Goal: Transaction & Acquisition: Purchase product/service

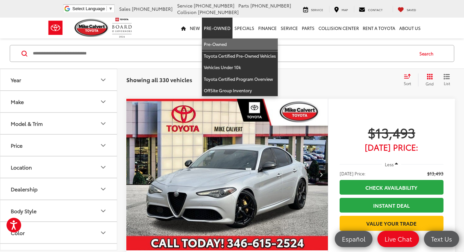
click at [219, 43] on link "Pre-Owned" at bounding box center [240, 44] width 76 height 12
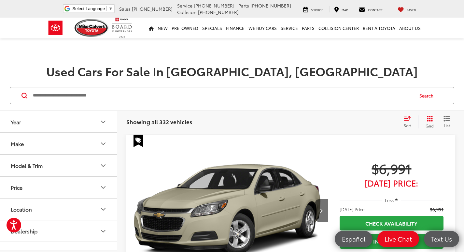
click at [407, 118] on icon "Select sort value" at bounding box center [407, 118] width 7 height 5
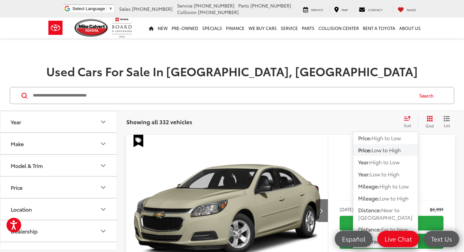
click at [397, 150] on span "Low to High" at bounding box center [386, 149] width 29 height 7
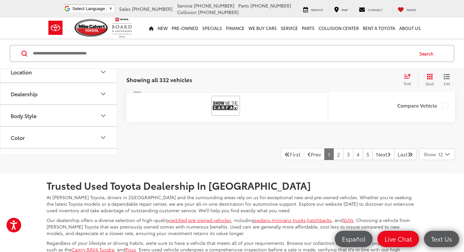
scroll to position [2932, 0]
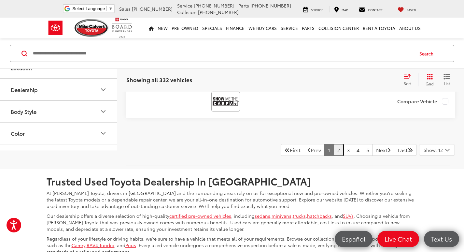
click at [334, 156] on link "2" at bounding box center [339, 150] width 10 height 12
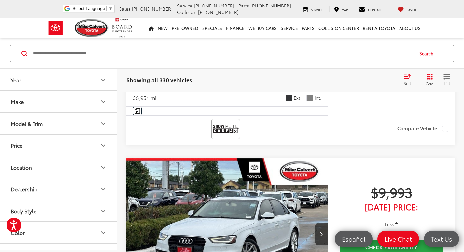
scroll to position [2160, 0]
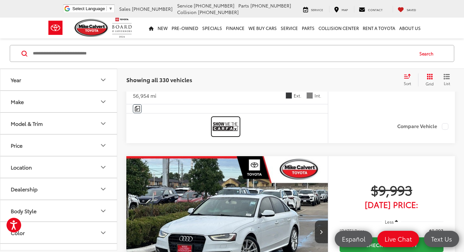
click at [228, 135] on img at bounding box center [226, 126] width 26 height 17
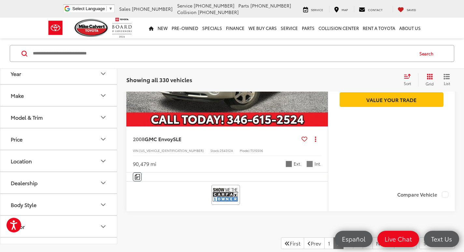
scroll to position [2909, 0]
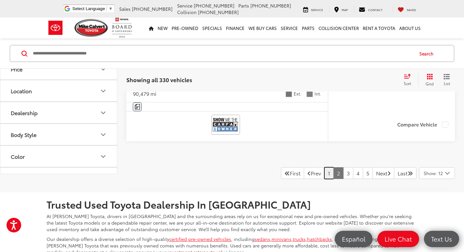
click at [324, 179] on link "1" at bounding box center [328, 173] width 9 height 12
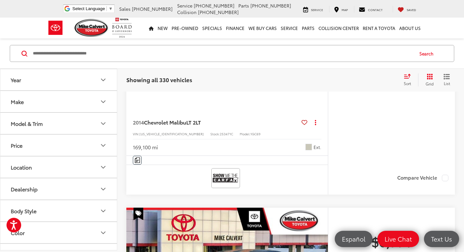
scroll to position [172, 0]
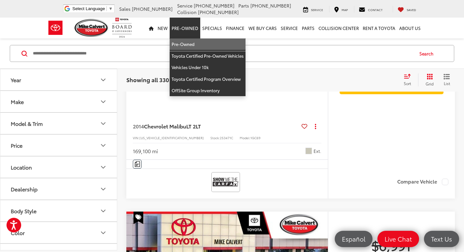
click at [182, 42] on link "Pre-Owned" at bounding box center [208, 44] width 76 height 12
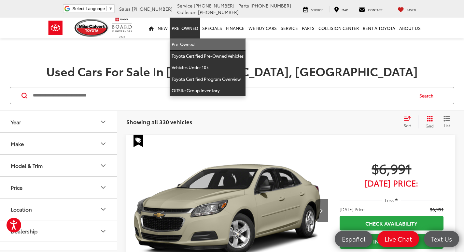
click at [188, 43] on link "Pre-Owned" at bounding box center [208, 44] width 76 height 12
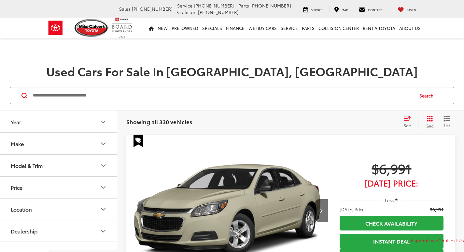
click at [118, 92] on input "Search by Make, Model, or Keyword" at bounding box center [222, 96] width 381 height 16
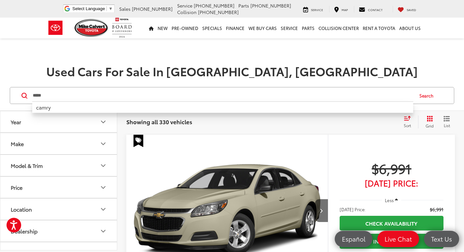
type input "*****"
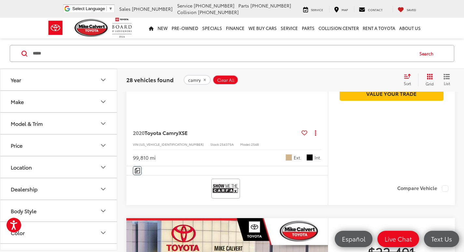
scroll to position [130, 0]
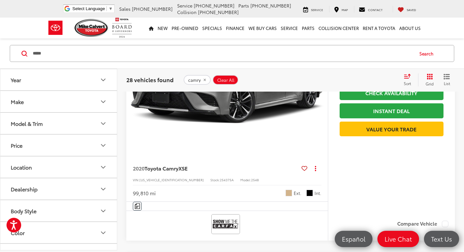
click at [408, 77] on icon "Select sort value" at bounding box center [407, 76] width 7 height 5
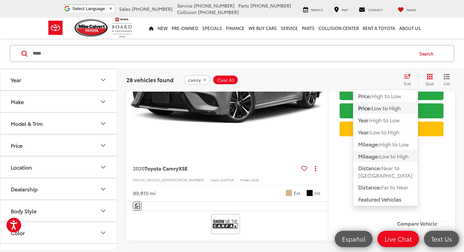
click at [385, 152] on span "Low to High" at bounding box center [394, 155] width 29 height 7
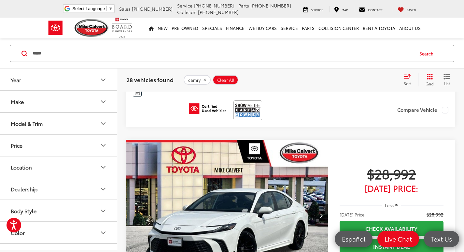
scroll to position [237, 0]
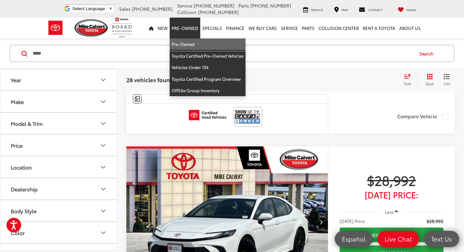
click at [186, 46] on link "Pre-Owned" at bounding box center [208, 44] width 76 height 12
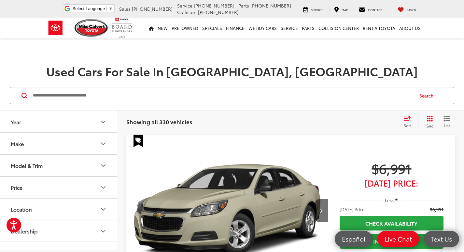
click at [93, 125] on button "Year" at bounding box center [58, 121] width 117 height 21
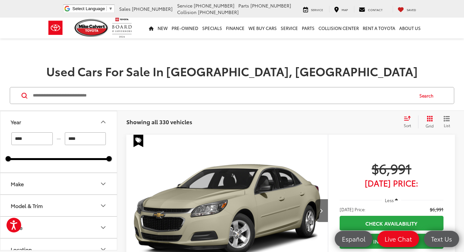
click at [106, 95] on input "Search by Make, Model, or Keyword" at bounding box center [222, 96] width 381 height 16
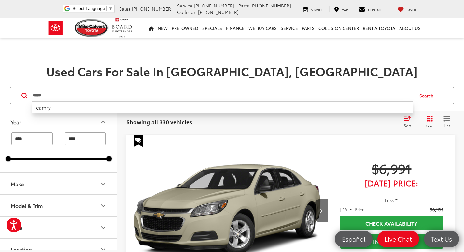
type input "*****"
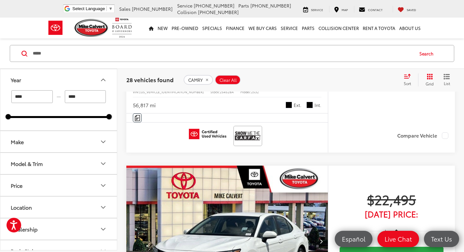
scroll to position [814, 0]
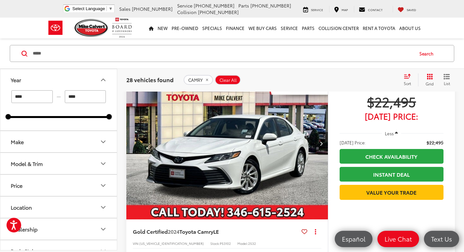
click at [45, 95] on input "****" at bounding box center [31, 96] width 41 height 13
type input "****"
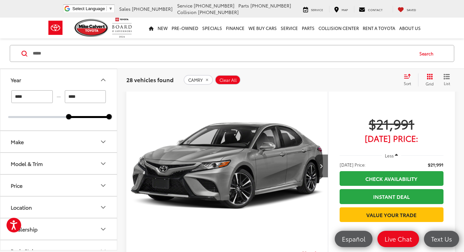
scroll to position [42, 0]
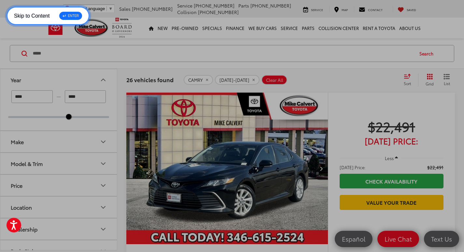
type input "****"
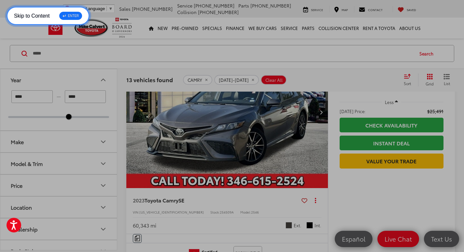
scroll to position [1834, 0]
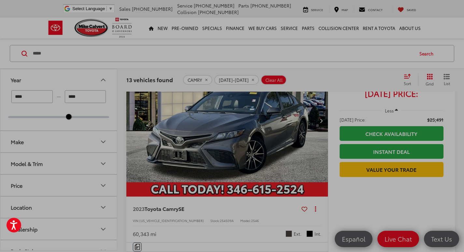
click at [409, 76] on icon "Select sort value" at bounding box center [407, 76] width 7 height 5
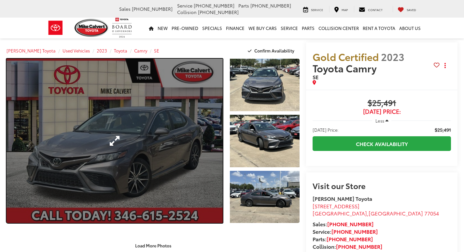
click at [204, 154] on link "Expand Photo 0" at bounding box center [115, 141] width 216 height 164
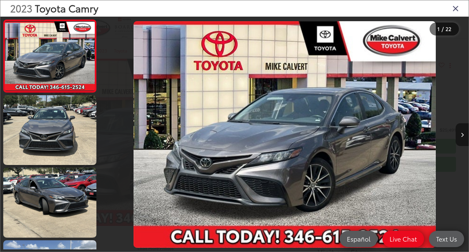
click at [458, 133] on button "Next image" at bounding box center [462, 134] width 13 height 23
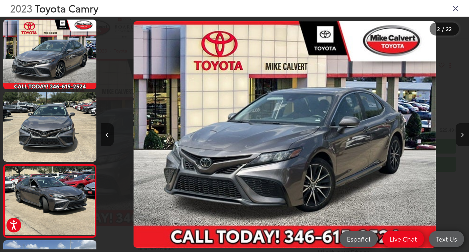
scroll to position [0, 62]
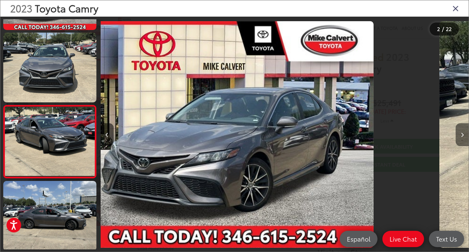
click at [458, 133] on button "Next image" at bounding box center [462, 134] width 13 height 23
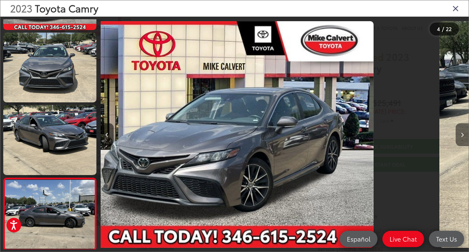
click at [458, 133] on button "Next image" at bounding box center [462, 134] width 13 height 23
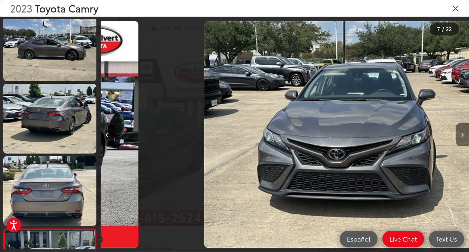
click at [458, 133] on button "Next image" at bounding box center [462, 134] width 13 height 23
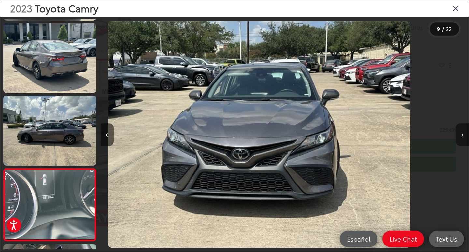
scroll to position [0, 549]
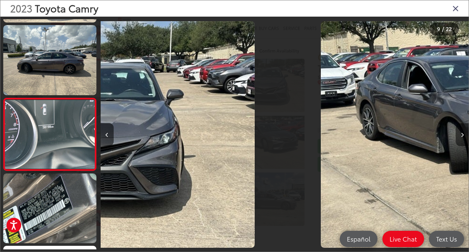
click at [458, 133] on button "Next image" at bounding box center [462, 134] width 13 height 23
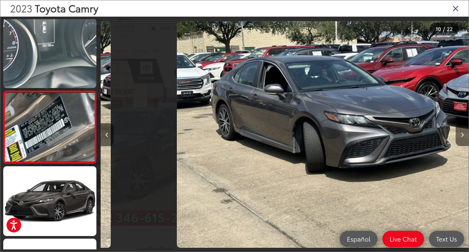
scroll to position [592, 0]
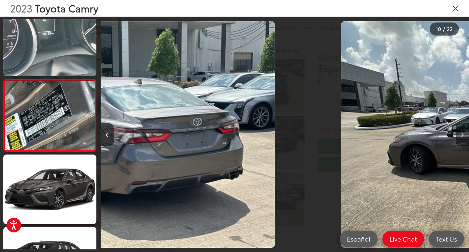
click at [458, 133] on button "Next image" at bounding box center [462, 134] width 13 height 23
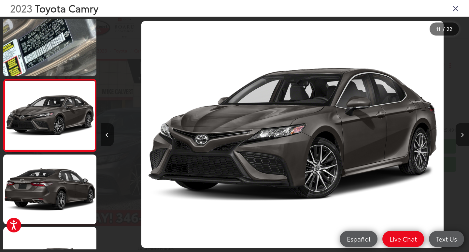
scroll to position [0, 3683]
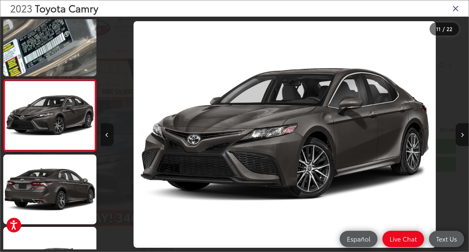
click at [106, 135] on icon "Previous image" at bounding box center [107, 135] width 3 height 5
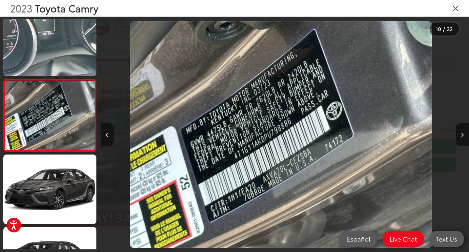
scroll to position [0, 3314]
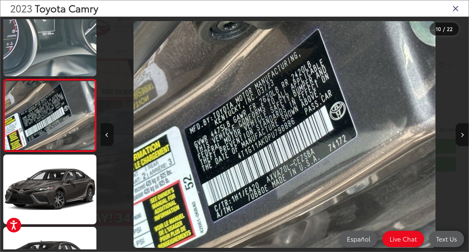
click at [106, 135] on icon "Previous image" at bounding box center [107, 135] width 3 height 5
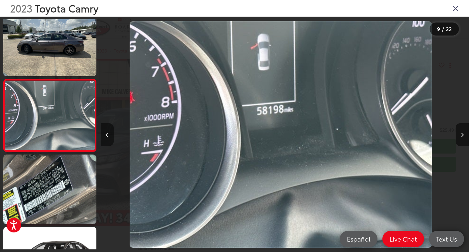
scroll to position [0, 2946]
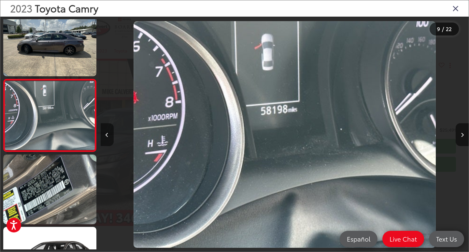
click at [106, 135] on icon "Previous image" at bounding box center [107, 135] width 3 height 5
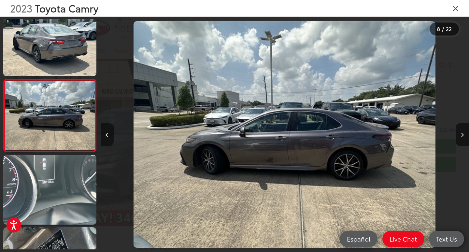
click at [106, 135] on icon "Previous image" at bounding box center [107, 135] width 3 height 5
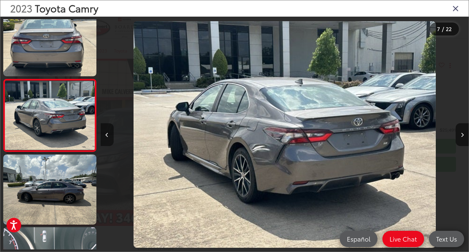
click at [106, 135] on icon "Previous image" at bounding box center [107, 135] width 3 height 5
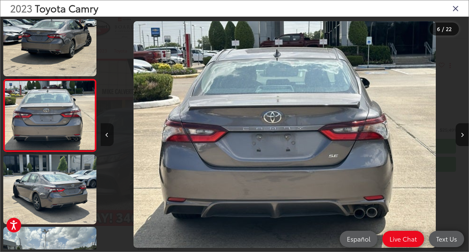
click at [106, 135] on icon "Previous image" at bounding box center [107, 135] width 3 height 5
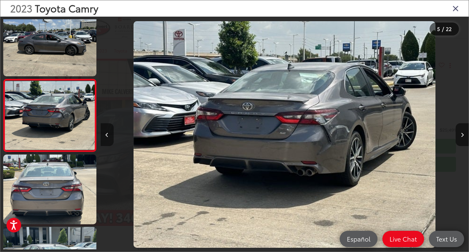
click at [106, 135] on icon "Previous image" at bounding box center [107, 135] width 3 height 5
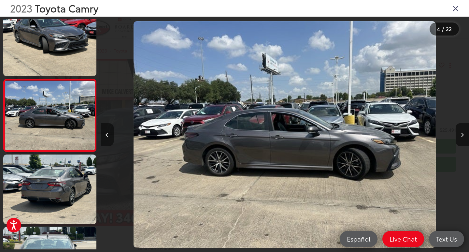
click at [106, 135] on icon "Previous image" at bounding box center [107, 135] width 3 height 5
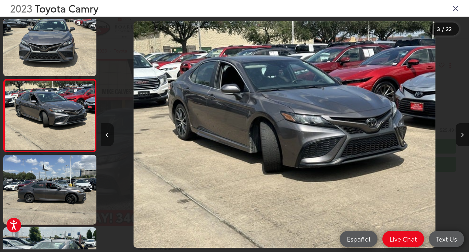
click at [106, 135] on icon "Previous image" at bounding box center [107, 135] width 3 height 5
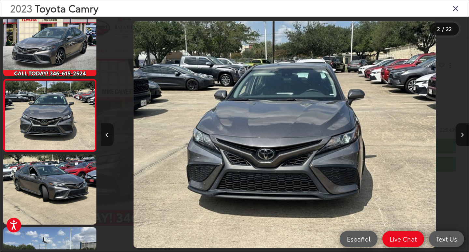
click at [106, 135] on icon "Previous image" at bounding box center [107, 135] width 3 height 5
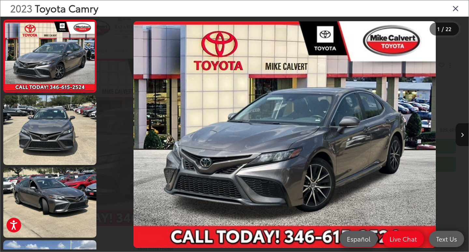
click at [457, 9] on icon "Close gallery" at bounding box center [455, 8] width 7 height 8
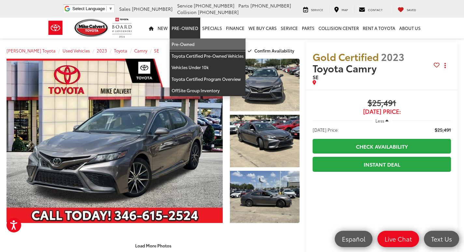
click at [181, 43] on link "Pre-Owned" at bounding box center [208, 44] width 76 height 12
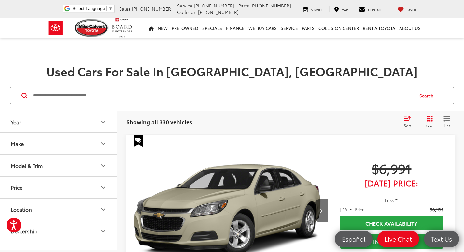
click at [110, 92] on input "Search by Make, Model, or Keyword" at bounding box center [222, 96] width 381 height 16
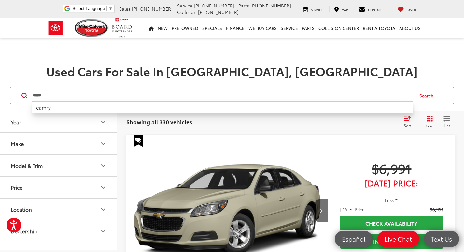
type input "*****"
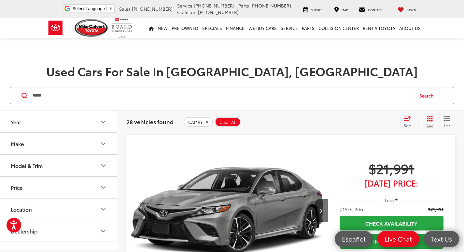
click at [406, 115] on div "Sort" at bounding box center [410, 121] width 18 height 13
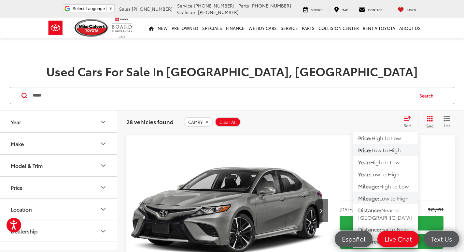
click at [377, 196] on span "Mileage:" at bounding box center [368, 197] width 21 height 7
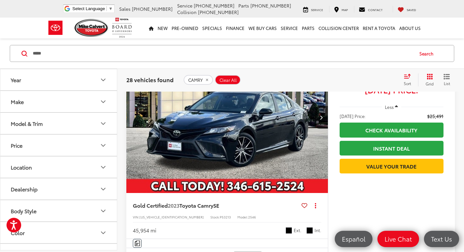
scroll to position [2541, 0]
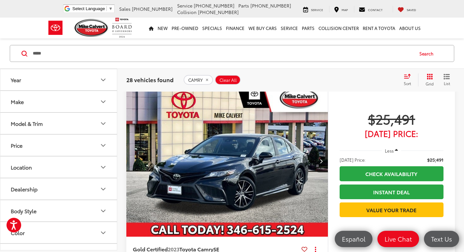
click at [320, 160] on icon "Next image" at bounding box center [321, 161] width 3 height 5
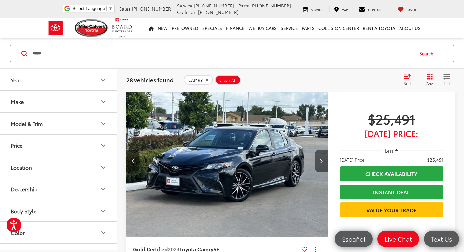
click at [320, 160] on icon "Next image" at bounding box center [321, 161] width 3 height 5
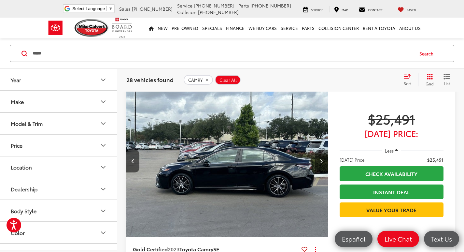
click at [320, 160] on icon "Next image" at bounding box center [321, 161] width 3 height 5
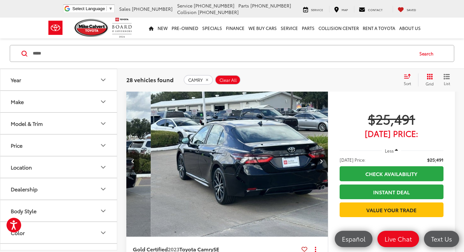
scroll to position [0, 608]
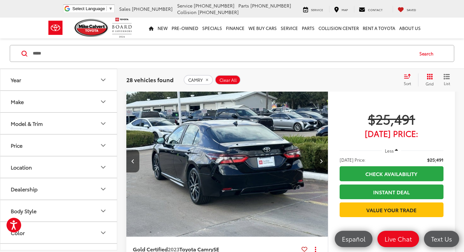
click at [320, 160] on icon "Next image" at bounding box center [321, 161] width 3 height 5
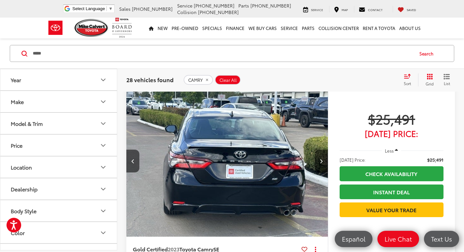
click at [320, 160] on icon "Next image" at bounding box center [321, 161] width 3 height 5
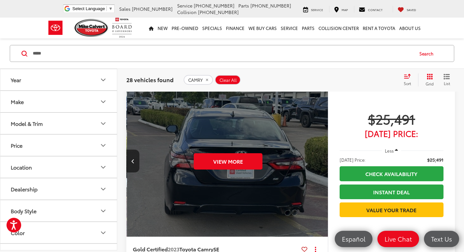
scroll to position [0, 1013]
click at [320, 160] on div "View More" at bounding box center [227, 161] width 203 height 152
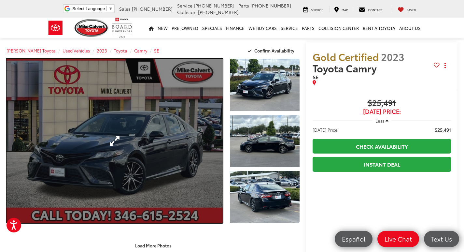
click at [199, 125] on link "Expand Photo 0" at bounding box center [115, 141] width 216 height 164
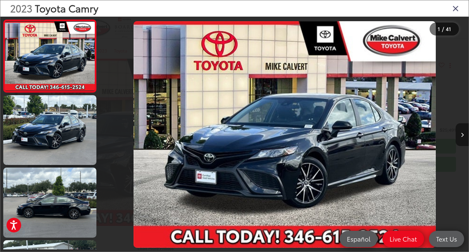
click at [460, 134] on button "Next image" at bounding box center [462, 134] width 13 height 23
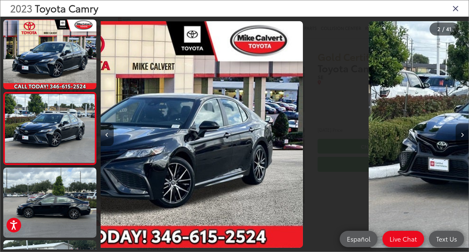
scroll to position [13, 0]
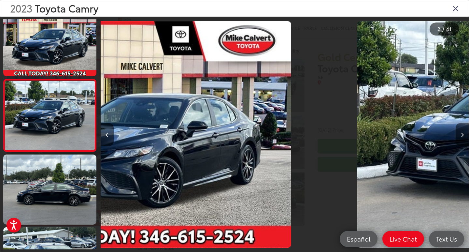
click at [460, 134] on button "Next image" at bounding box center [462, 134] width 13 height 23
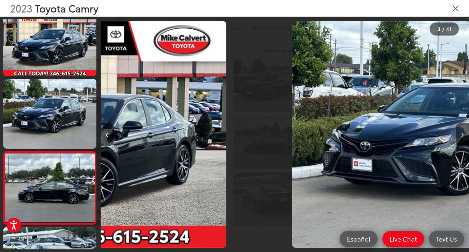
scroll to position [0, 236]
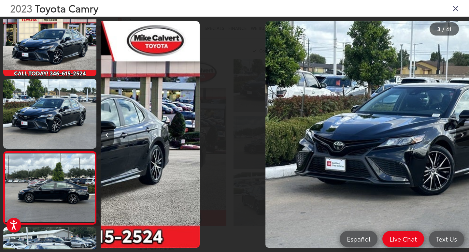
click at [460, 134] on button "Next image" at bounding box center [462, 134] width 13 height 23
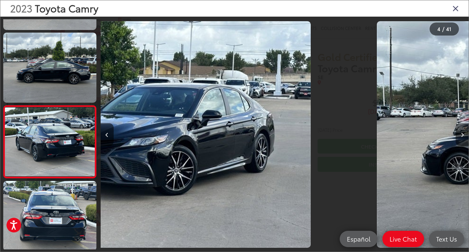
scroll to position [158, 0]
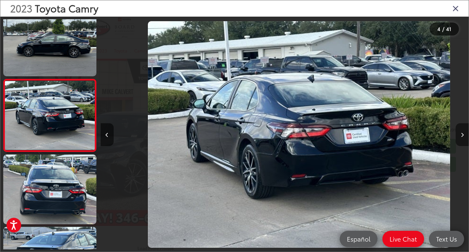
click at [460, 134] on button "Next image" at bounding box center [462, 134] width 13 height 23
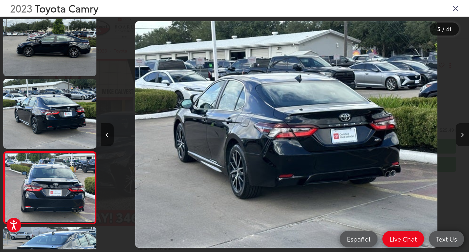
scroll to position [0, 1235]
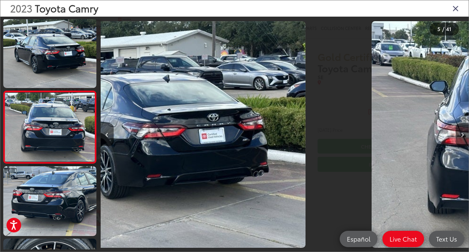
click at [460, 134] on button "Next image" at bounding box center [462, 134] width 13 height 23
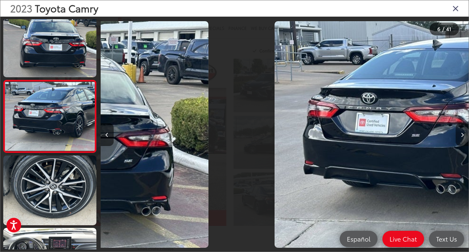
scroll to position [303, 0]
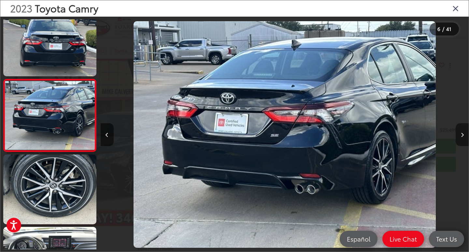
click at [460, 134] on button "Next image" at bounding box center [462, 134] width 13 height 23
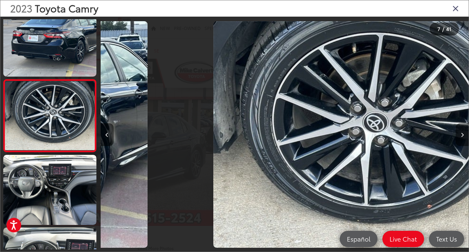
scroll to position [375, 0]
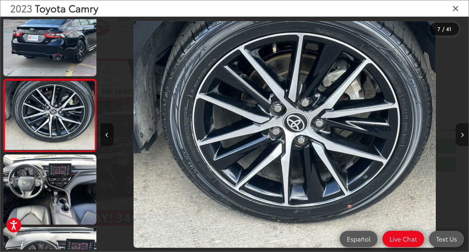
click at [460, 134] on button "Next image" at bounding box center [462, 134] width 13 height 23
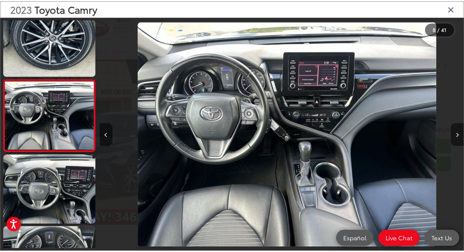
scroll to position [0, 2578]
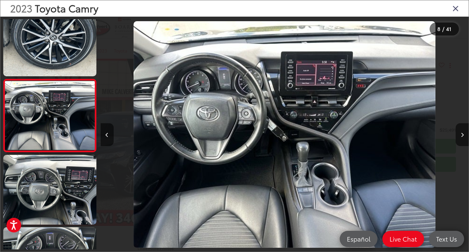
click at [456, 8] on icon "Close gallery" at bounding box center [455, 8] width 7 height 8
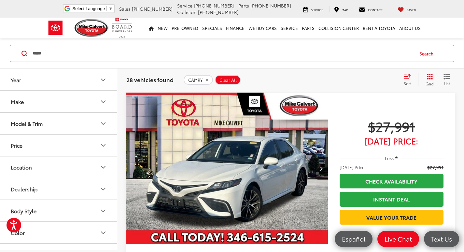
click at [68, 50] on input "*****" at bounding box center [222, 54] width 381 height 16
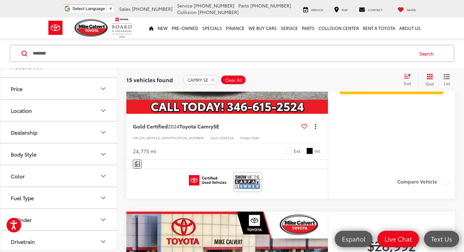
scroll to position [124, 0]
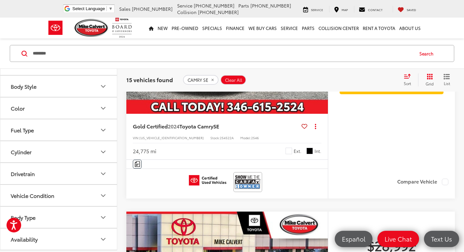
click at [57, 117] on button "Color" at bounding box center [58, 107] width 117 height 21
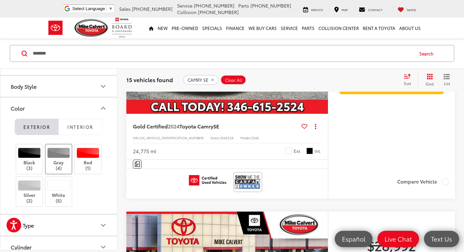
click at [57, 153] on div at bounding box center [58, 153] width 23 height 10
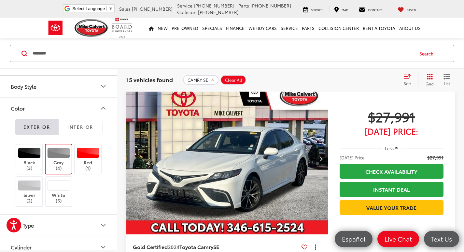
scroll to position [42, 0]
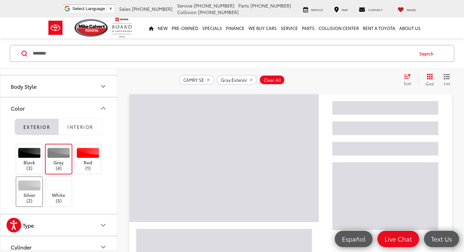
click at [34, 187] on div at bounding box center [29, 185] width 23 height 10
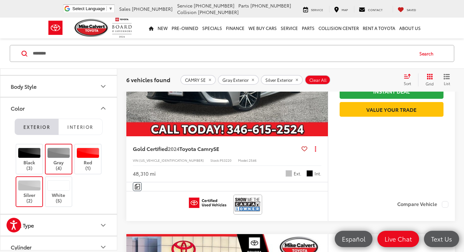
scroll to position [75, 0]
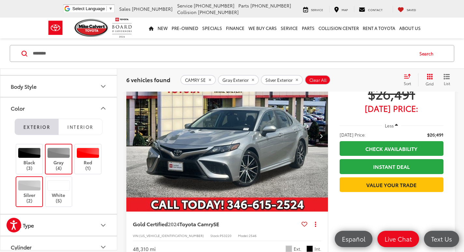
click at [121, 57] on input "********" at bounding box center [222, 54] width 381 height 16
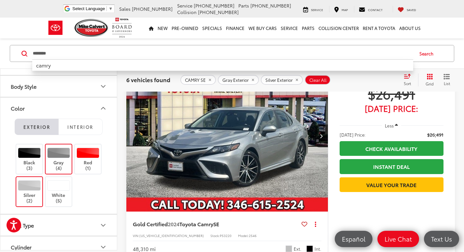
click at [121, 57] on input "********" at bounding box center [222, 54] width 381 height 16
type input "*****"
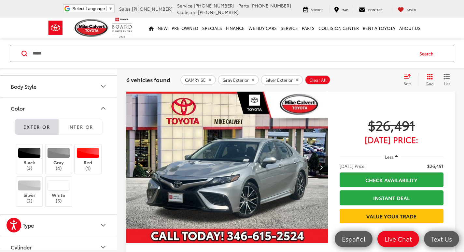
scroll to position [42, 0]
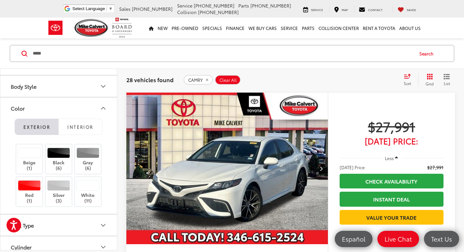
click at [407, 79] on div "Sort" at bounding box center [410, 79] width 18 height 13
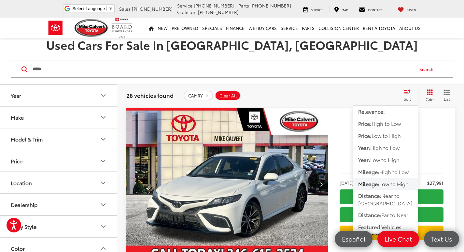
scroll to position [43, 0]
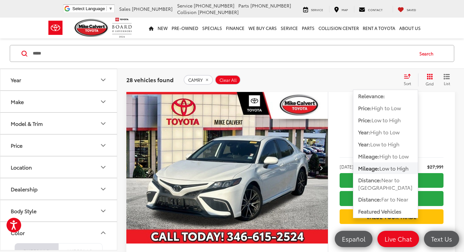
click at [33, 81] on button "Year" at bounding box center [58, 79] width 117 height 21
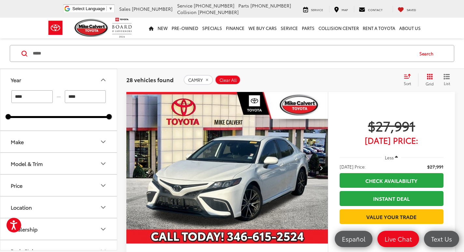
click at [32, 93] on input "****" at bounding box center [31, 96] width 41 height 13
type input "****"
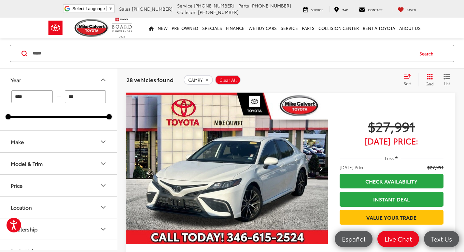
type input "****"
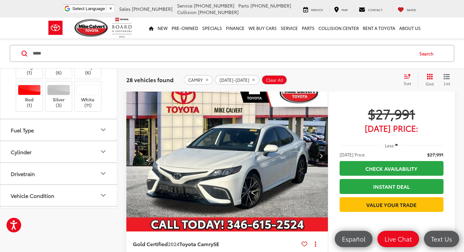
scroll to position [313, 0]
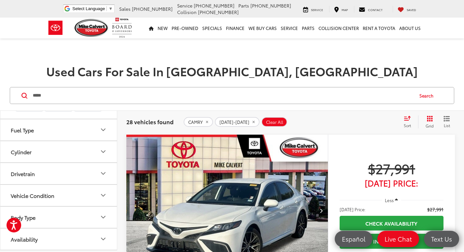
click at [266, 123] on span "Clear All" at bounding box center [274, 122] width 17 height 5
type input "****"
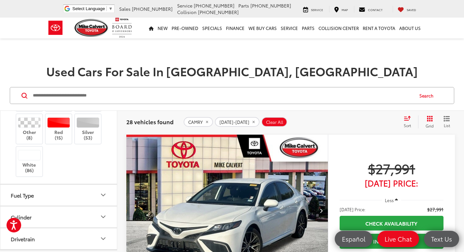
scroll to position [345, 0]
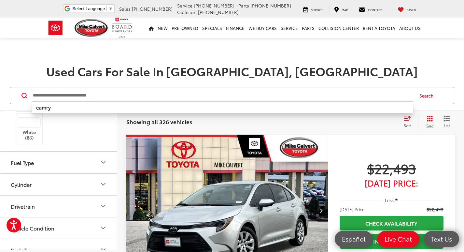
click at [113, 92] on input "Search by Make, Model, or Keyword" at bounding box center [222, 96] width 381 height 16
type input "*****"
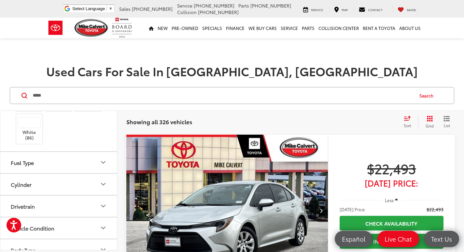
type input "****"
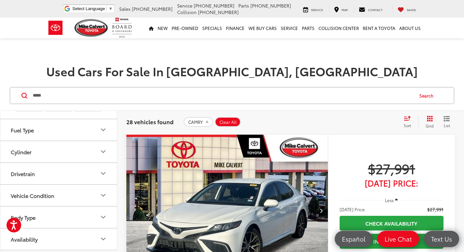
click at [407, 117] on icon "Select sort value" at bounding box center [407, 118] width 7 height 5
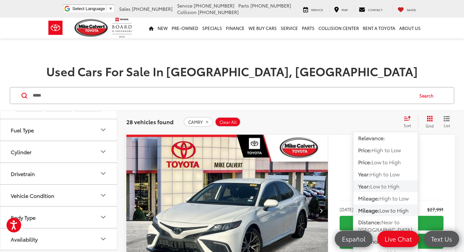
click at [381, 187] on span "Low to High" at bounding box center [384, 185] width 29 height 7
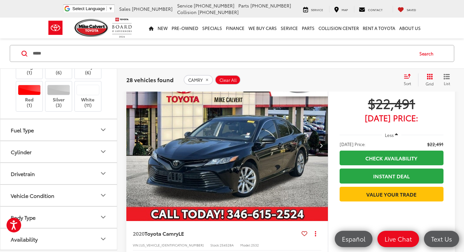
click at [321, 145] on icon "Next image" at bounding box center [321, 145] width 3 height 5
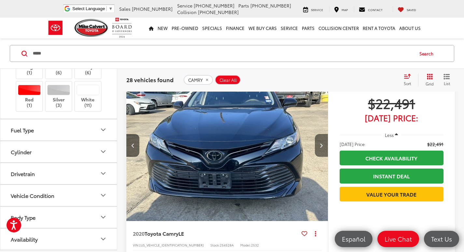
click at [321, 145] on icon "Next image" at bounding box center [321, 145] width 3 height 5
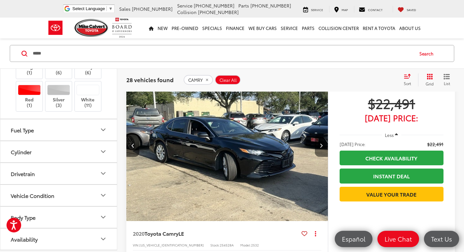
click at [321, 145] on icon "Next image" at bounding box center [321, 145] width 3 height 5
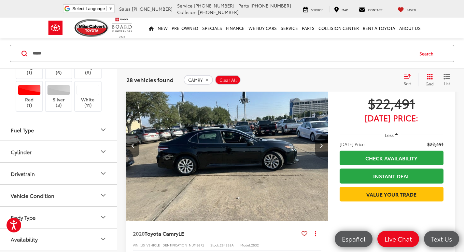
click at [321, 145] on icon "Next image" at bounding box center [321, 145] width 3 height 5
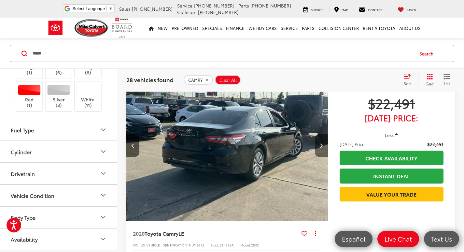
click at [321, 145] on icon "Next image" at bounding box center [321, 145] width 3 height 5
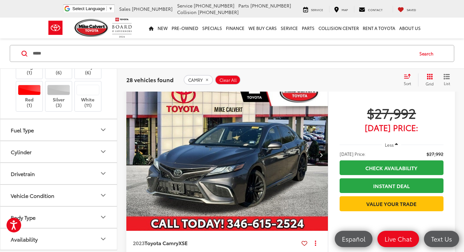
click at [325, 155] on button "Next image" at bounding box center [321, 154] width 13 height 23
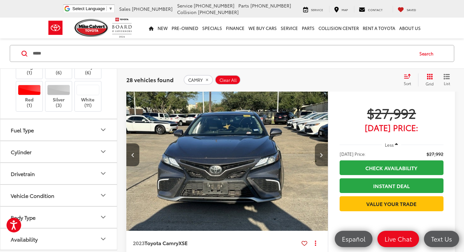
click at [325, 155] on button "Next image" at bounding box center [321, 154] width 13 height 23
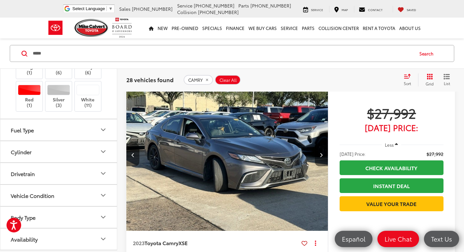
click at [325, 155] on button "Next image" at bounding box center [321, 154] width 13 height 23
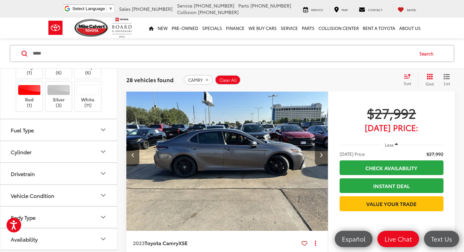
click at [325, 155] on button "Next image" at bounding box center [321, 154] width 13 height 23
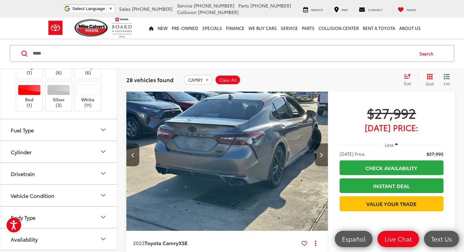
click at [325, 155] on button "Next image" at bounding box center [321, 154] width 13 height 23
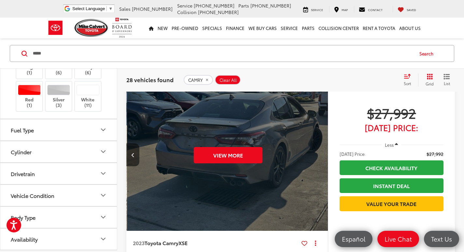
scroll to position [0, 1013]
click at [325, 155] on div "View More" at bounding box center [227, 155] width 203 height 152
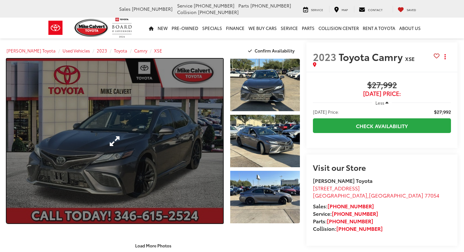
click at [211, 157] on link "Expand Photo 0" at bounding box center [115, 141] width 217 height 165
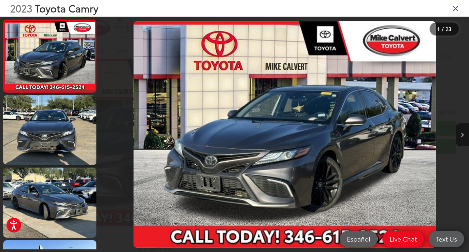
click at [464, 134] on button "Next image" at bounding box center [462, 134] width 13 height 23
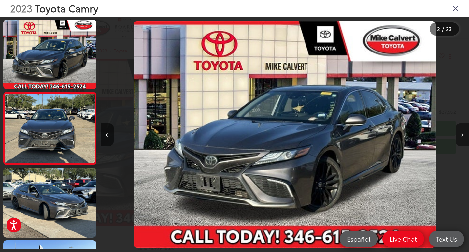
click at [464, 134] on button "Next image" at bounding box center [462, 134] width 13 height 23
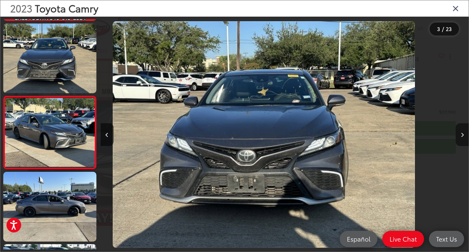
scroll to position [85, 0]
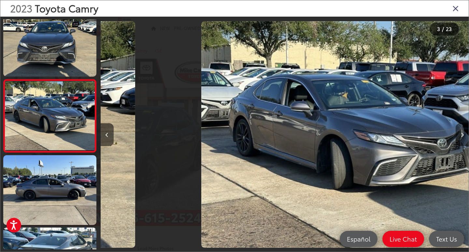
click at [464, 134] on button "Next image" at bounding box center [462, 134] width 13 height 23
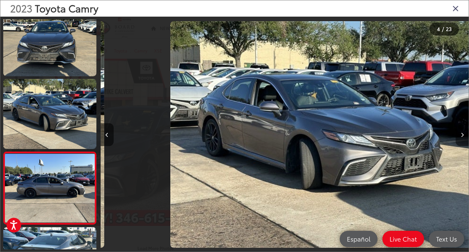
scroll to position [0, 1007]
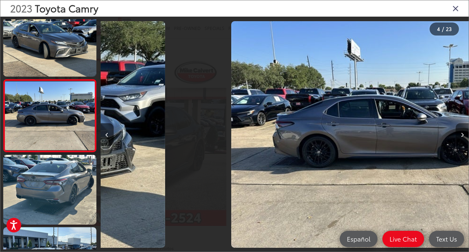
click at [464, 134] on button "Next image" at bounding box center [462, 134] width 13 height 23
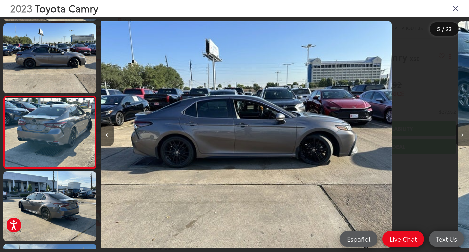
scroll to position [230, 0]
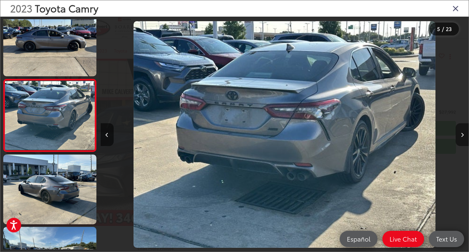
click at [464, 134] on button "Next image" at bounding box center [462, 134] width 13 height 23
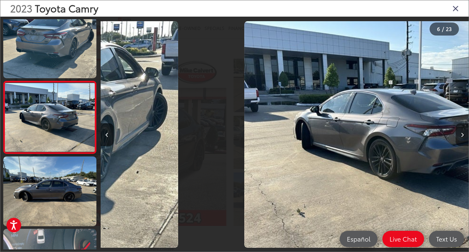
scroll to position [303, 0]
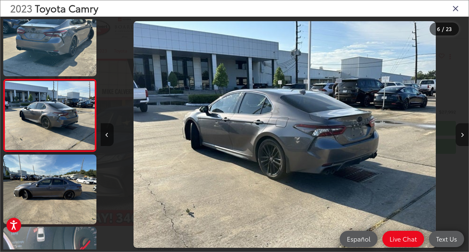
click at [464, 134] on button "Next image" at bounding box center [462, 134] width 13 height 23
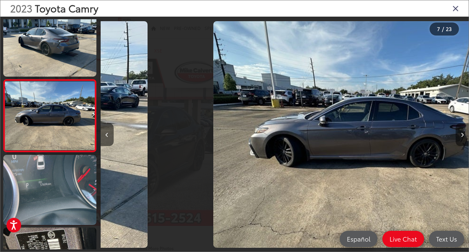
scroll to position [375, 0]
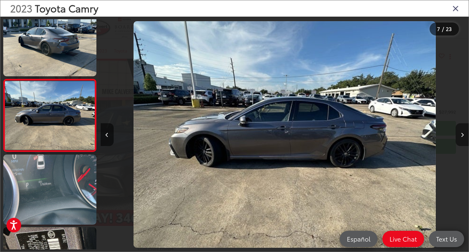
click at [462, 134] on icon "Next image" at bounding box center [462, 135] width 3 height 5
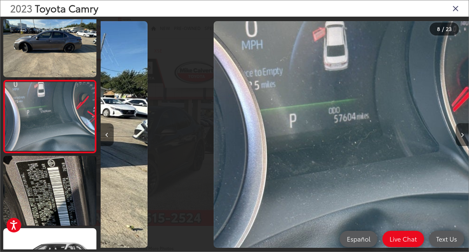
scroll to position [447, 0]
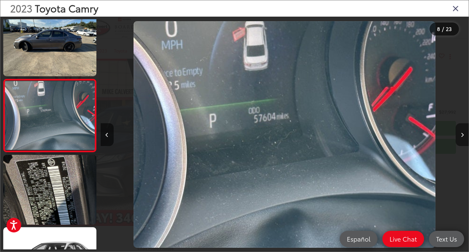
click at [462, 134] on icon "Next image" at bounding box center [462, 135] width 3 height 5
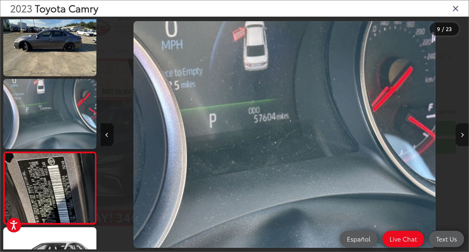
scroll to position [520, 0]
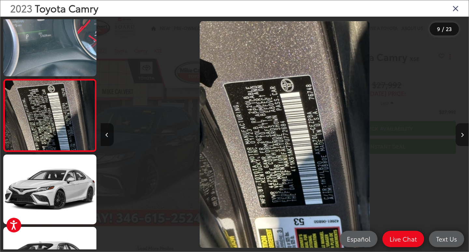
click at [462, 134] on icon "Next image" at bounding box center [462, 135] width 3 height 5
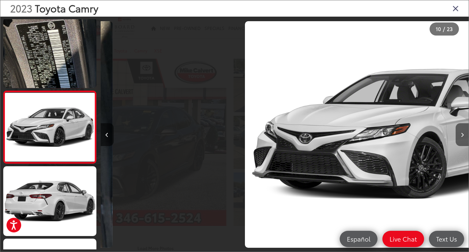
scroll to position [592, 0]
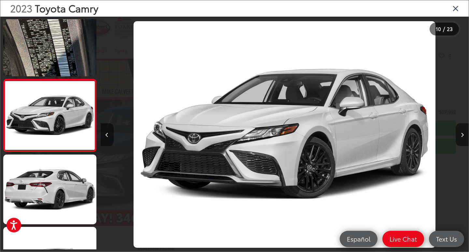
click at [462, 134] on icon "Next image" at bounding box center [462, 135] width 3 height 5
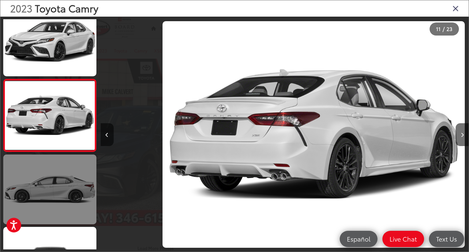
scroll to position [0, 3683]
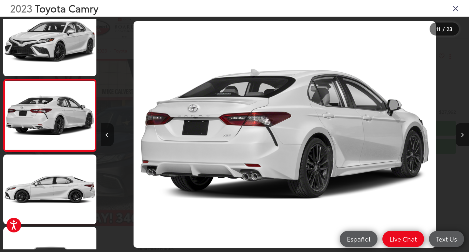
click at [107, 135] on icon "Previous image" at bounding box center [107, 135] width 3 height 5
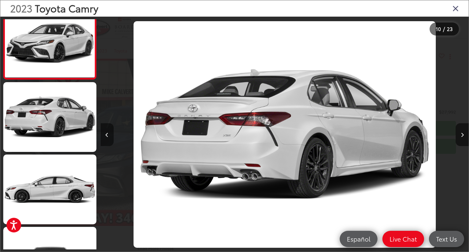
scroll to position [0, 3595]
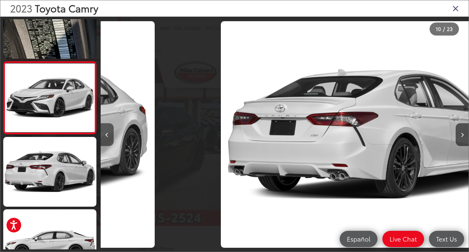
click at [107, 135] on icon "Previous image" at bounding box center [107, 135] width 3 height 5
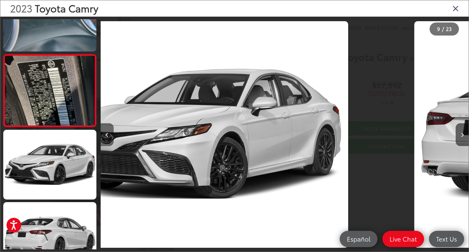
click at [107, 135] on icon "Previous image" at bounding box center [107, 135] width 3 height 5
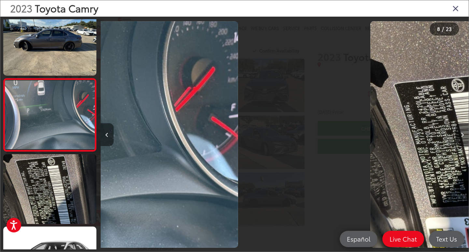
click at [107, 135] on icon "Previous image" at bounding box center [107, 135] width 3 height 5
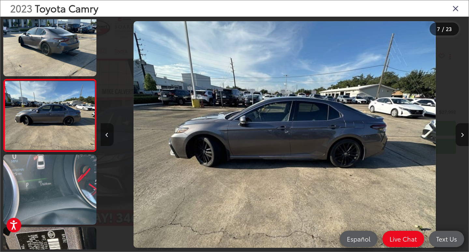
click at [107, 135] on icon "Previous image" at bounding box center [107, 135] width 3 height 5
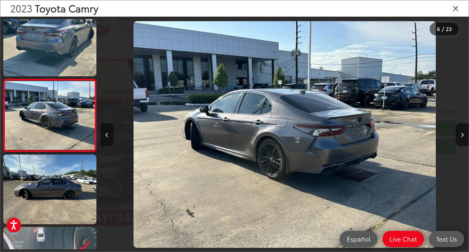
click at [107, 135] on icon "Previous image" at bounding box center [107, 135] width 3 height 5
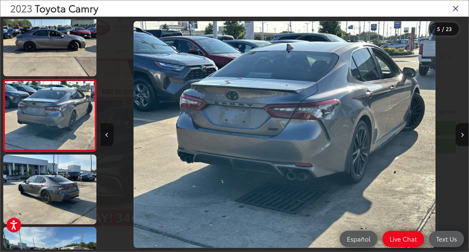
click at [107, 135] on icon "Previous image" at bounding box center [107, 135] width 3 height 5
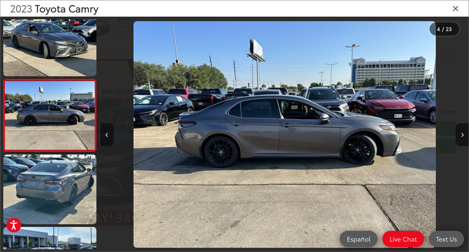
click at [107, 135] on icon "Previous image" at bounding box center [107, 135] width 3 height 5
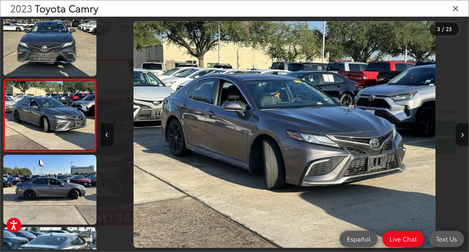
click at [454, 9] on icon "Close gallery" at bounding box center [455, 8] width 7 height 8
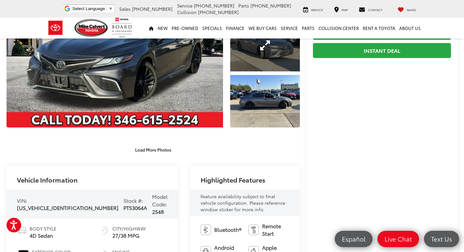
scroll to position [98, 0]
